Goal: Information Seeking & Learning: Learn about a topic

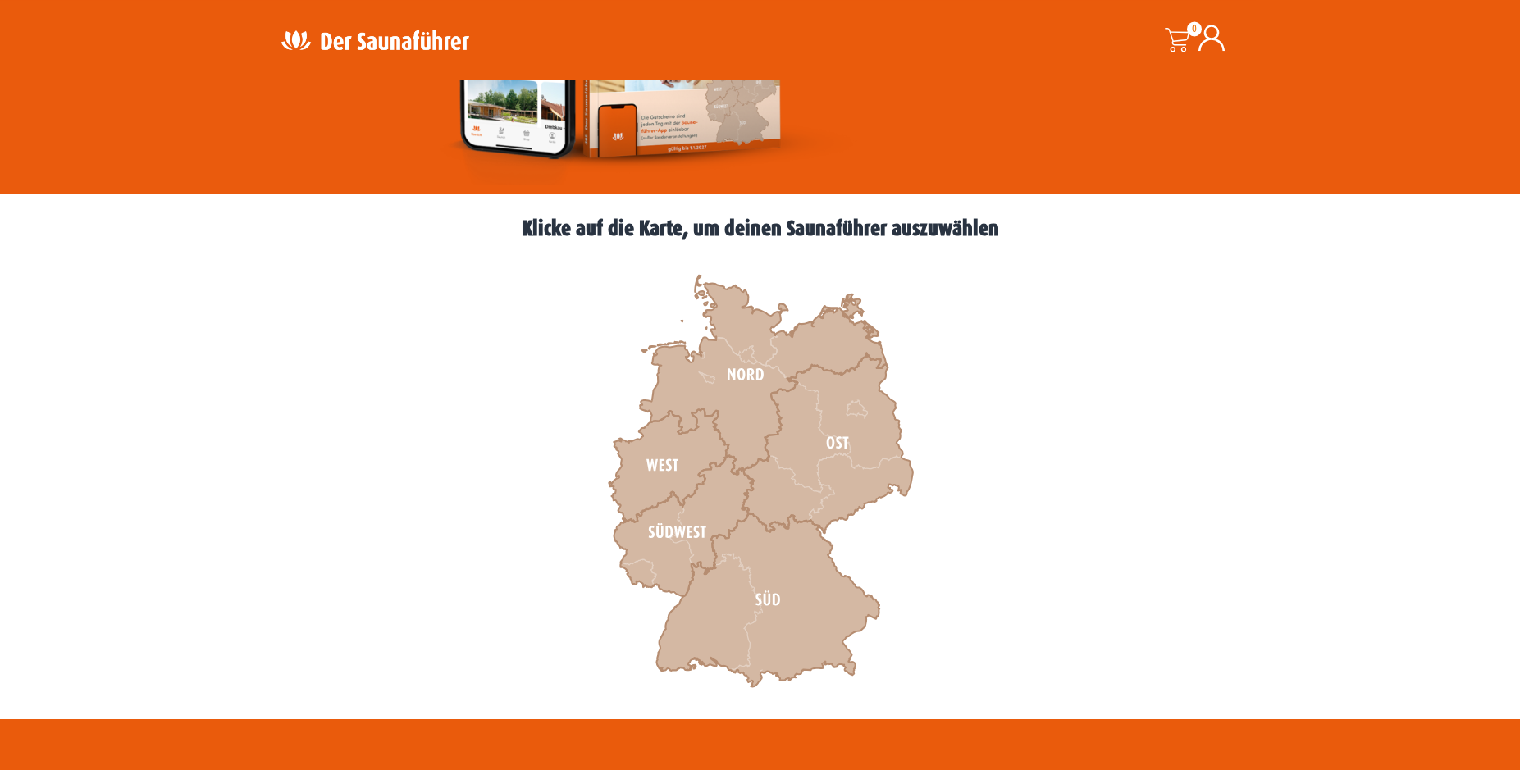
scroll to position [335, 0]
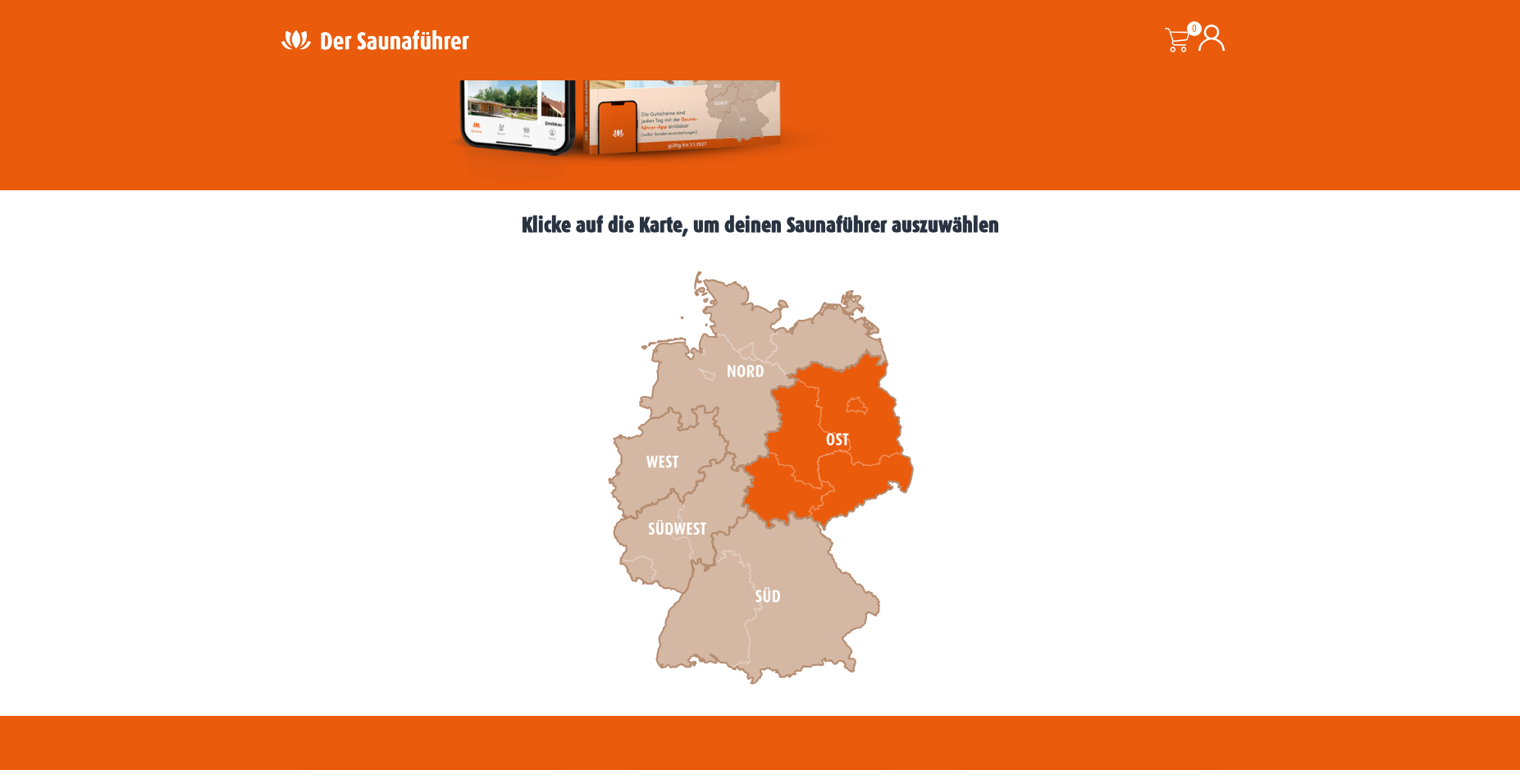
click at [800, 453] on icon at bounding box center [826, 440] width 171 height 180
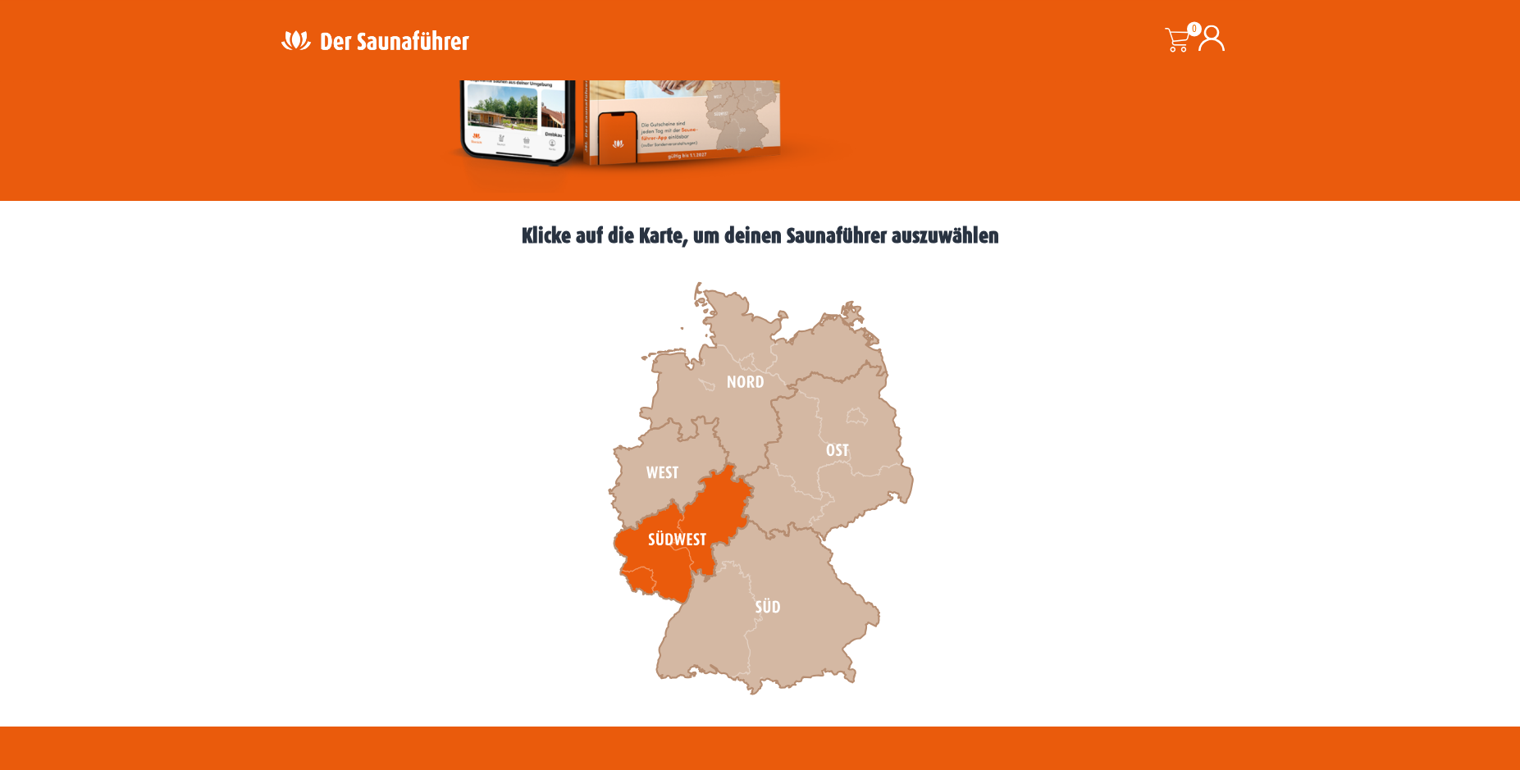
scroll to position [418, 0]
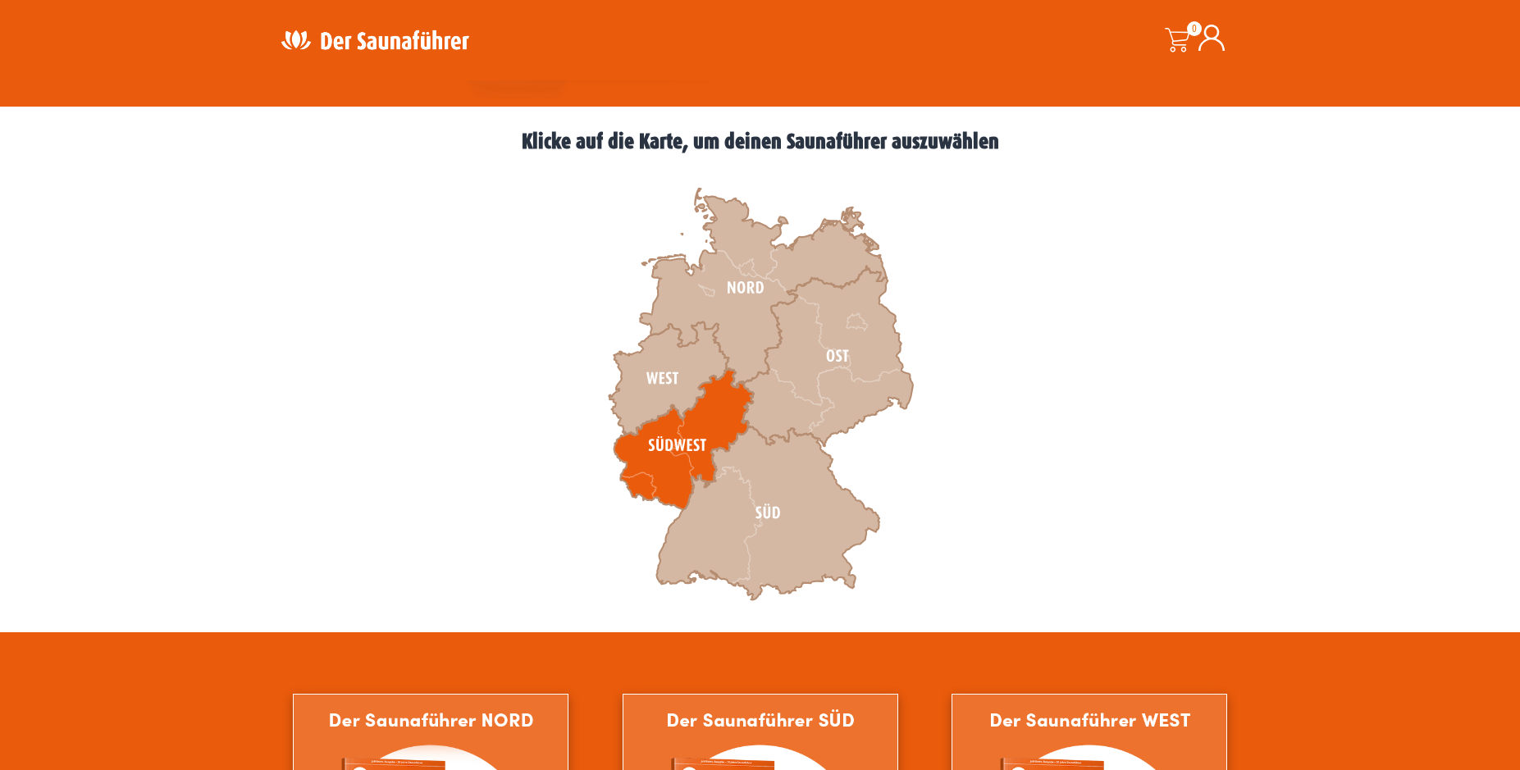
click at [739, 396] on icon at bounding box center [682, 439] width 139 height 141
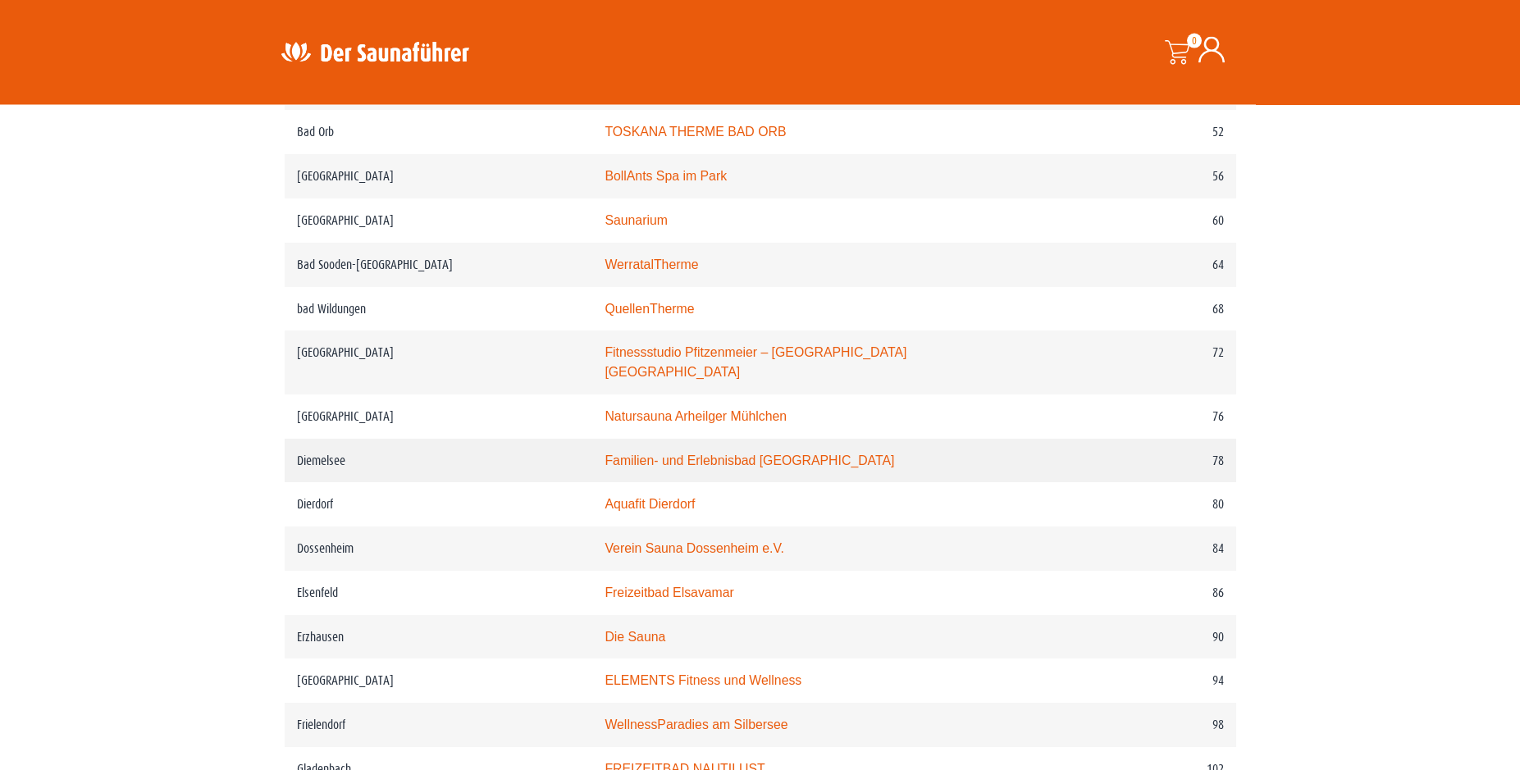
scroll to position [1171, 0]
click at [604, 269] on link "WerratalTherme" at bounding box center [650, 262] width 93 height 14
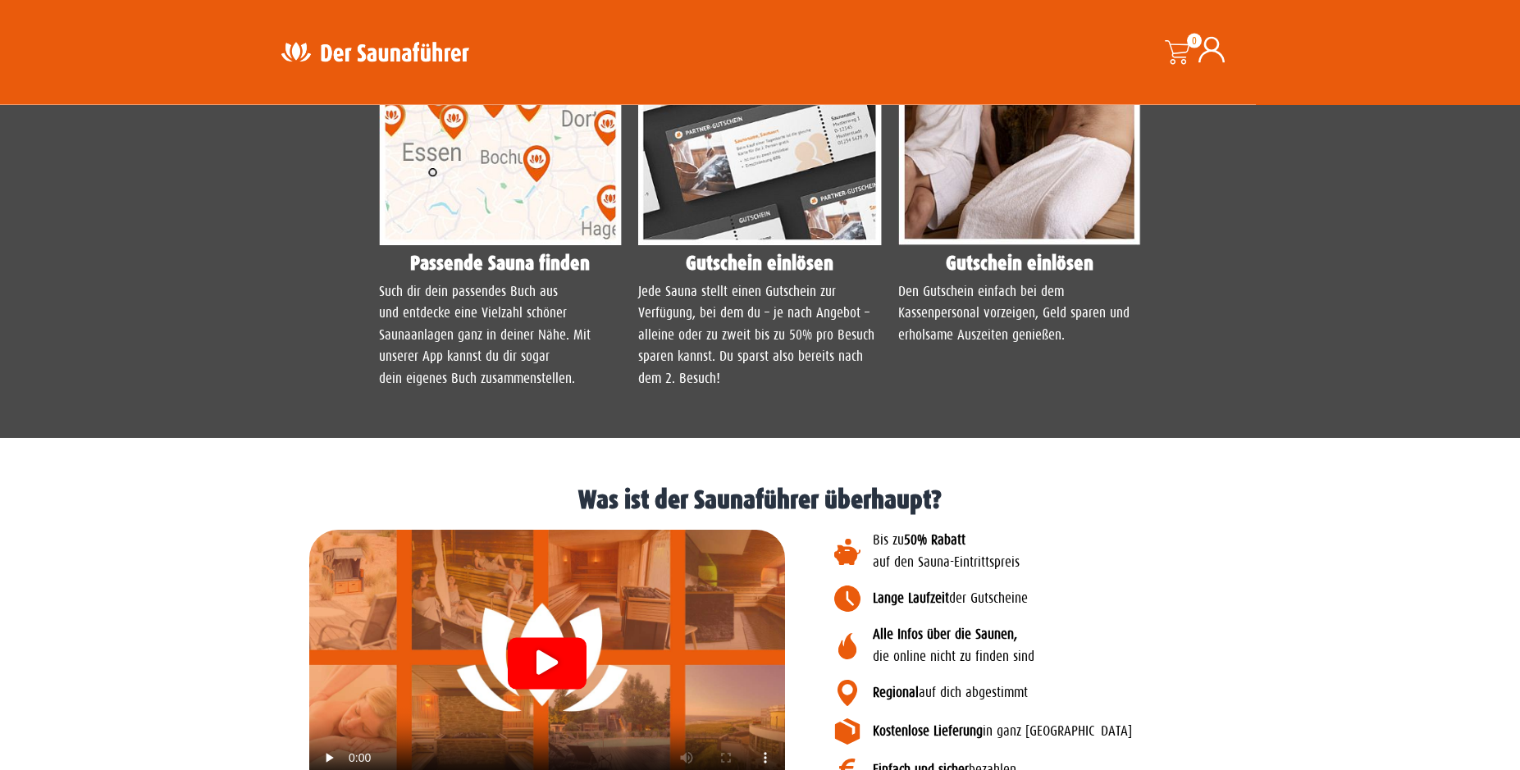
scroll to position [1422, 0]
